Goal: Navigation & Orientation: Find specific page/section

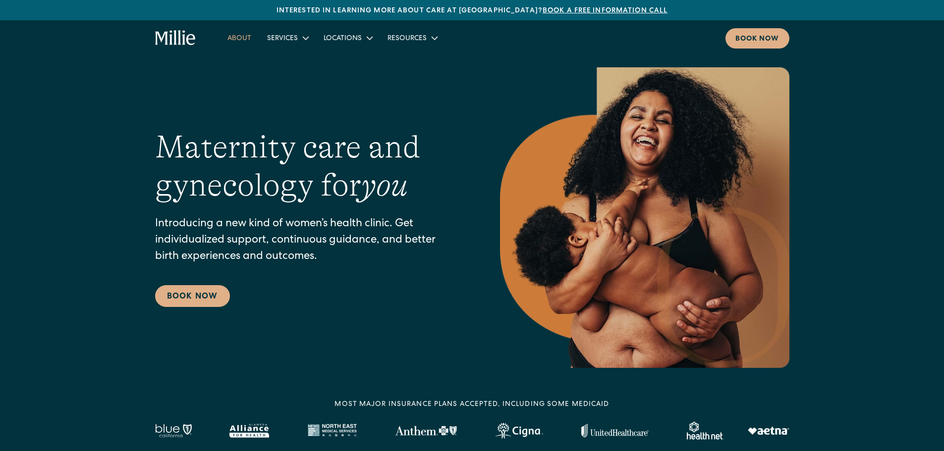
click at [242, 36] on link "About" at bounding box center [239, 38] width 40 height 16
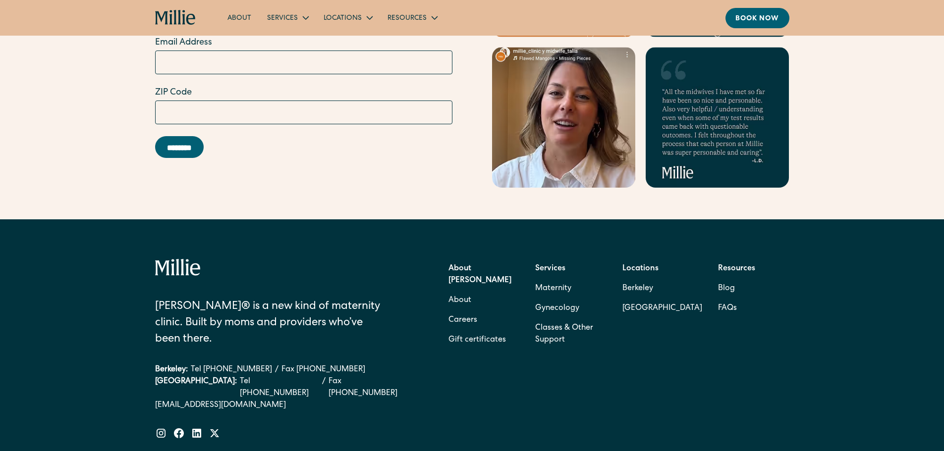
scroll to position [3158, 0]
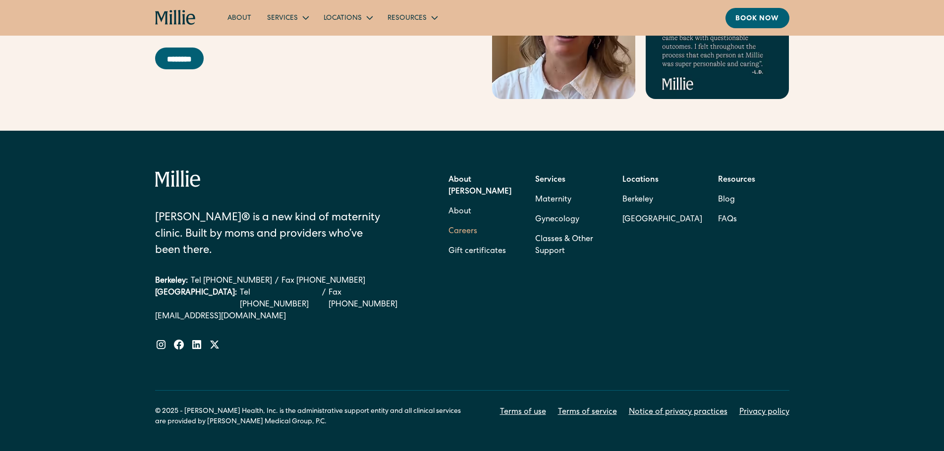
click at [459, 222] on link "Careers" at bounding box center [462, 232] width 29 height 20
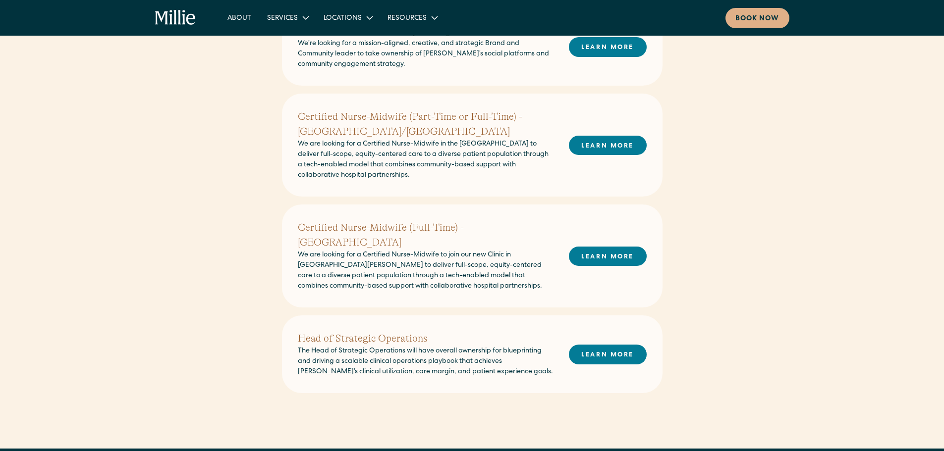
scroll to position [297, 0]
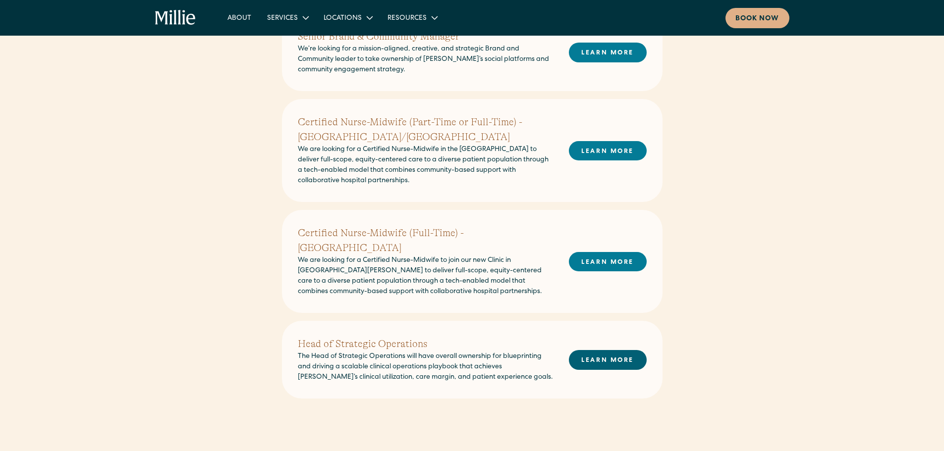
click at [606, 350] on link "LEARN MORE" at bounding box center [608, 359] width 78 height 19
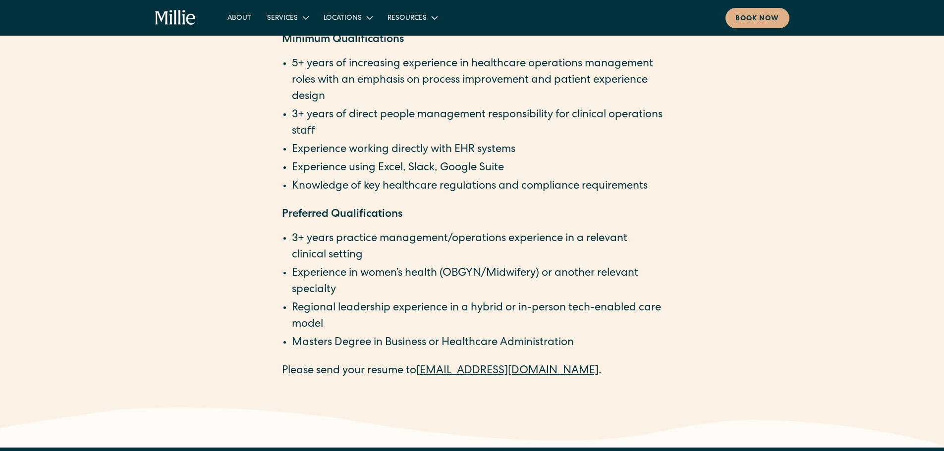
scroll to position [1734, 0]
